Goal: Task Accomplishment & Management: Use online tool/utility

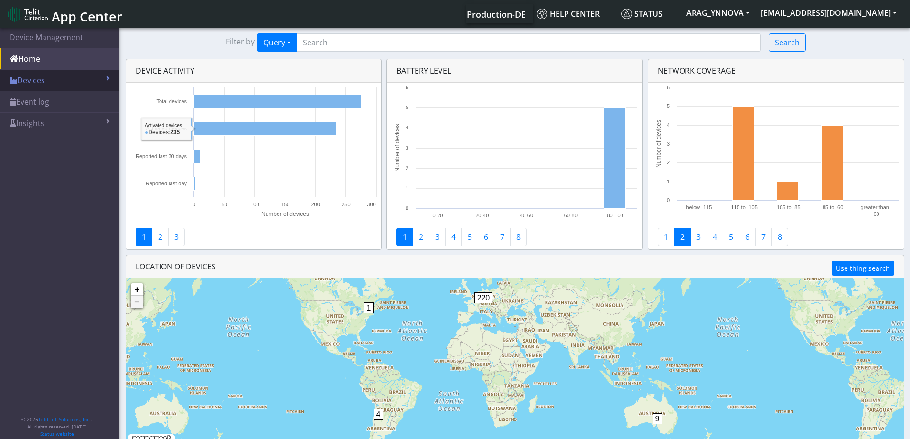
click at [95, 83] on link "Devices" at bounding box center [59, 80] width 119 height 21
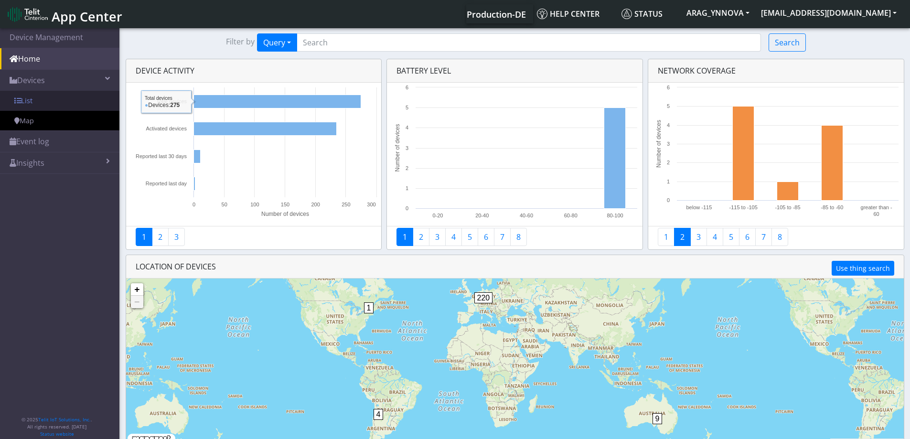
click at [70, 96] on link "List" at bounding box center [59, 101] width 119 height 20
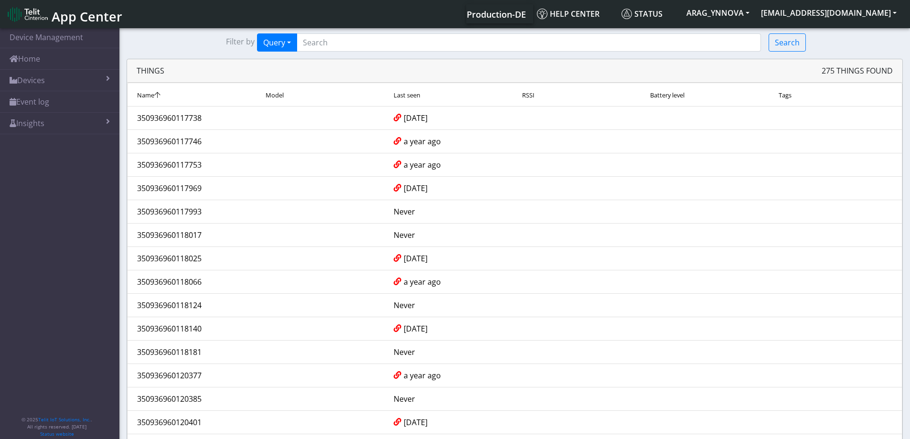
click at [413, 94] on span "Last seen" at bounding box center [407, 95] width 27 height 9
click at [416, 95] on span "Last seen" at bounding box center [407, 95] width 27 height 9
click at [415, 98] on span "Last seen" at bounding box center [407, 95] width 27 height 9
click at [414, 97] on span "Last seen" at bounding box center [407, 95] width 27 height 9
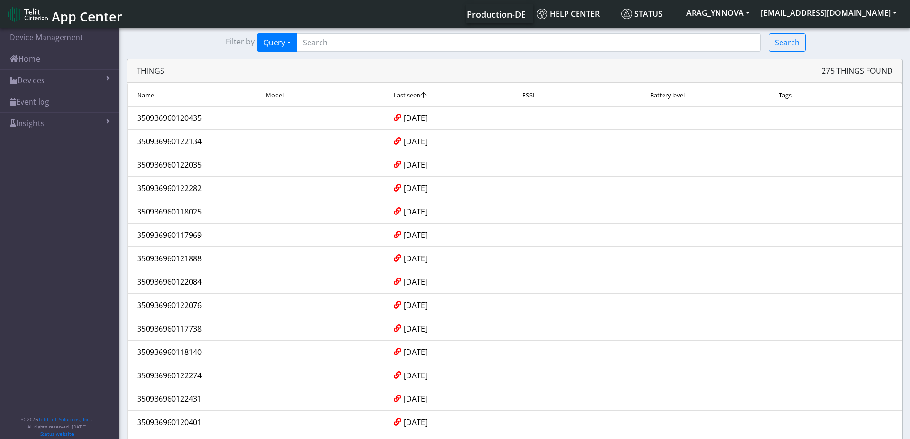
click at [414, 96] on span "Last seen" at bounding box center [407, 95] width 27 height 9
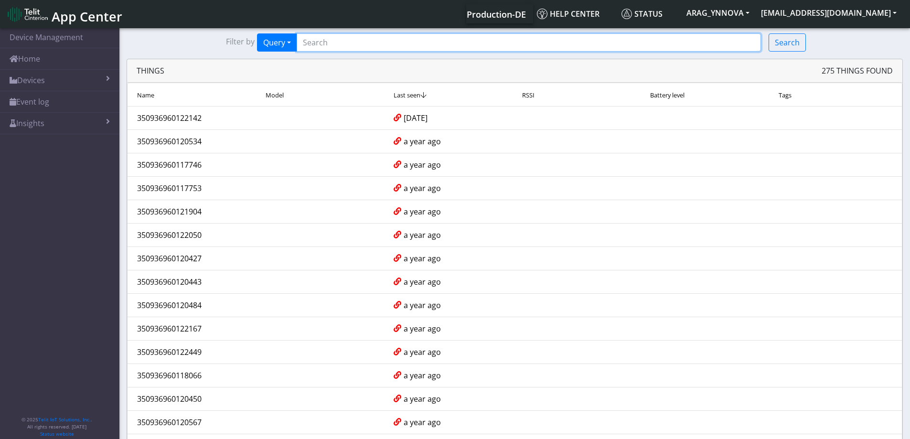
click at [333, 49] on input "Search..." at bounding box center [529, 42] width 464 height 18
type input "*720"
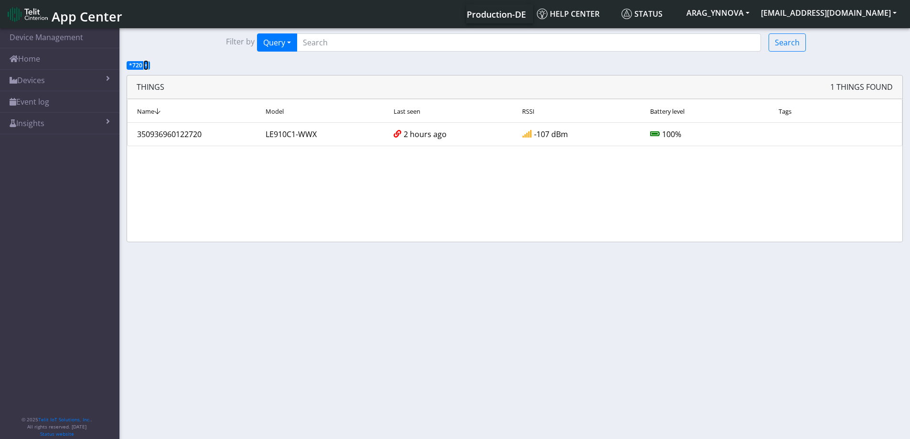
click at [144, 64] on span "×" at bounding box center [145, 65] width 3 height 8
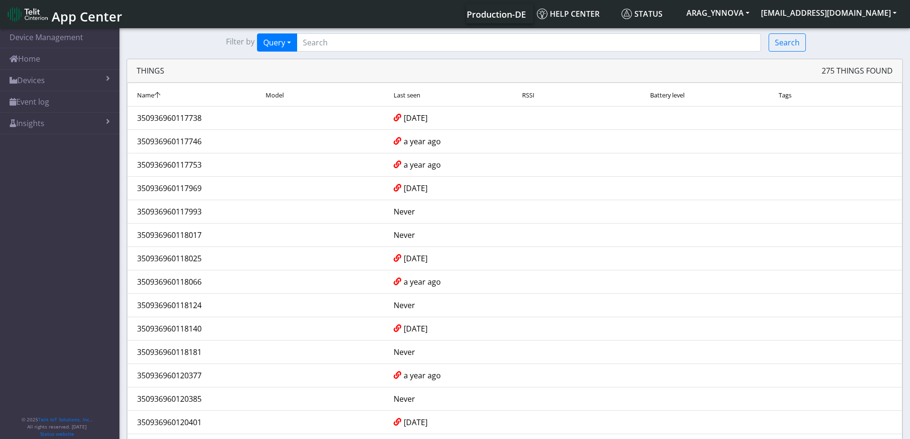
click at [675, 98] on span "Battery level" at bounding box center [667, 95] width 34 height 9
click at [666, 94] on span "Battery level" at bounding box center [667, 95] width 34 height 9
click at [277, 99] on div "Model" at bounding box center [322, 94] width 128 height 11
click at [276, 98] on span "Model" at bounding box center [275, 95] width 18 height 9
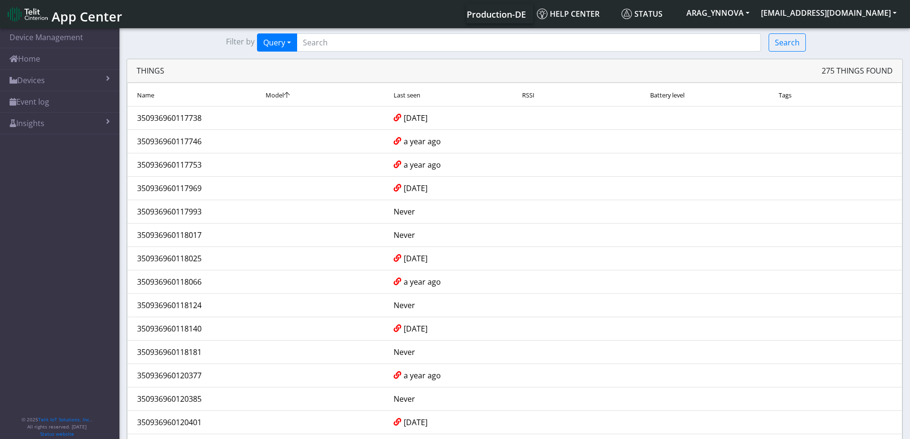
click at [415, 95] on span "Last seen" at bounding box center [407, 95] width 27 height 9
click at [412, 98] on span "Last seen" at bounding box center [407, 95] width 27 height 9
click at [411, 96] on span "Last seen" at bounding box center [407, 95] width 27 height 9
click at [412, 95] on span "Last seen" at bounding box center [407, 95] width 27 height 9
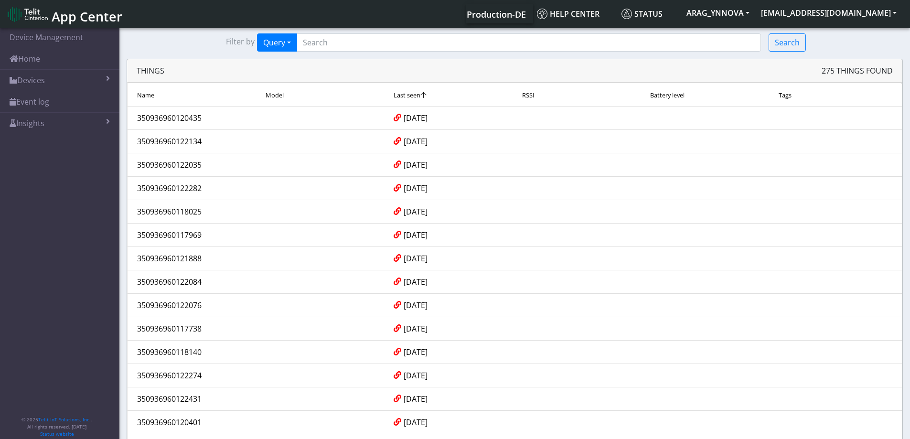
click at [412, 95] on span "Last seen" at bounding box center [407, 95] width 27 height 9
click at [412, 92] on span "Last seen" at bounding box center [407, 95] width 27 height 9
